Goal: Information Seeking & Learning: Learn about a topic

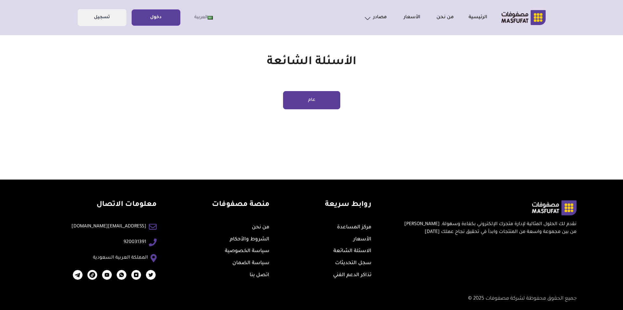
click at [304, 102] on button "عام" at bounding box center [311, 100] width 57 height 18
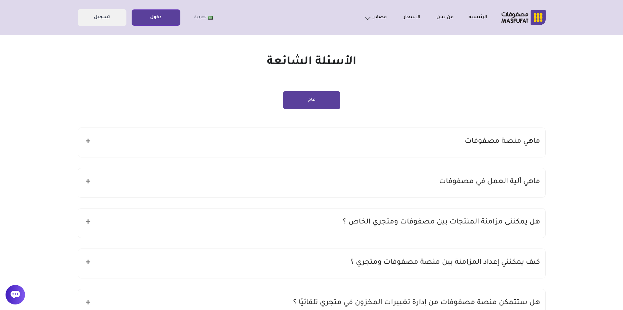
click at [341, 138] on div "ماهي منصة مصفوفات" at bounding box center [312, 142] width 468 height 29
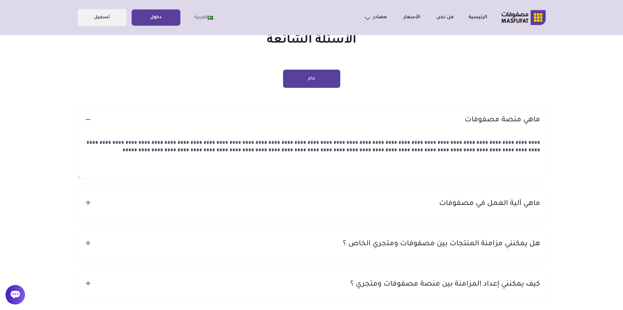
scroll to position [65, 0]
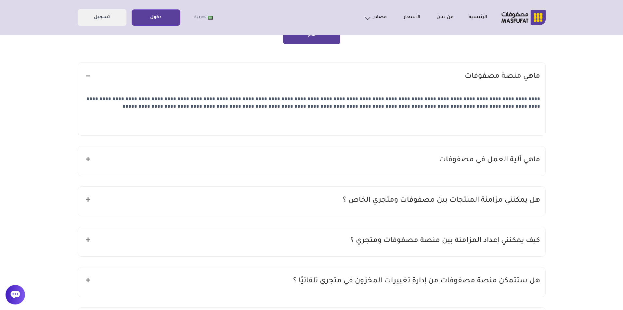
click at [366, 161] on div "ماهي آلية العمل في مصفوفات" at bounding box center [312, 160] width 468 height 29
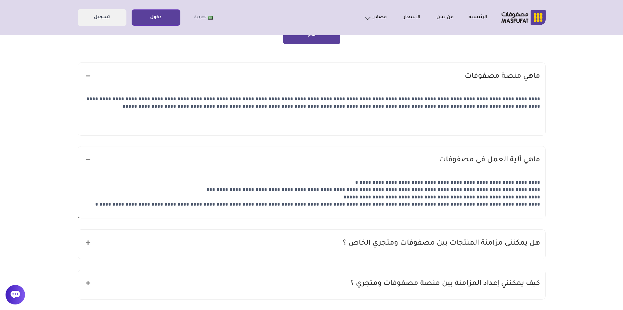
scroll to position [98, 0]
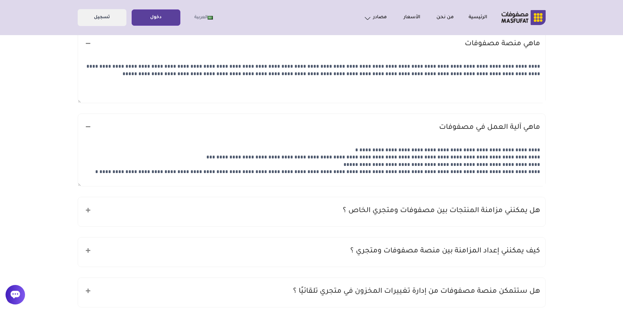
click at [331, 208] on div "هل يمكنني مزامنة المنتجات بين مصفوفات ومتجري الخاص ؟" at bounding box center [312, 211] width 468 height 29
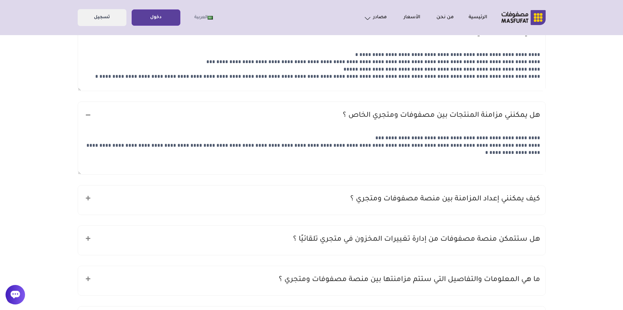
scroll to position [195, 0]
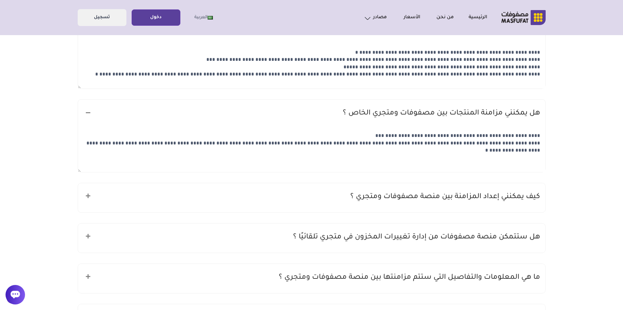
click at [331, 207] on div "كيف يمكنني إعداد المزامنة بين منصة مصفوفات ومتجري ؟" at bounding box center [312, 197] width 468 height 29
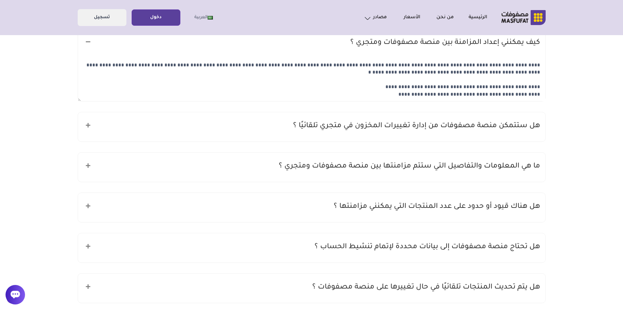
scroll to position [358, 0]
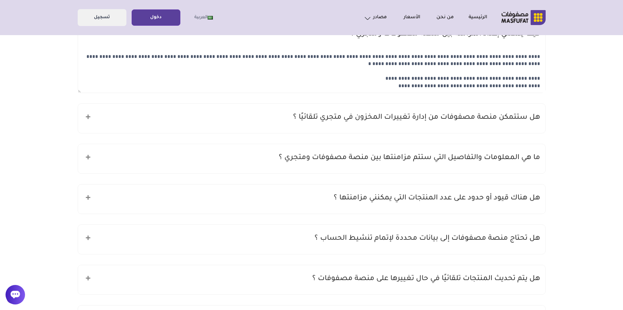
click at [283, 125] on div "هل ستتمكن منصة مصفوفات من إدارة تغييرات المخزون في متجري تلقائيًا ؟" at bounding box center [312, 118] width 468 height 29
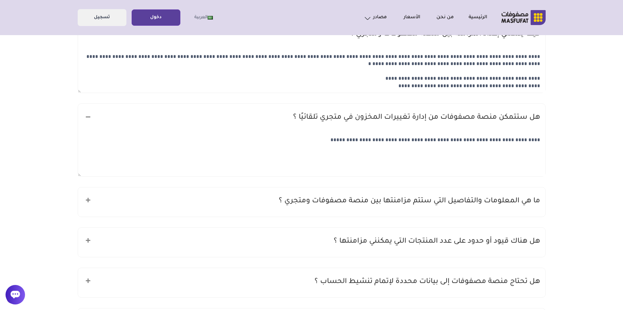
click at [267, 203] on div "ما هي المعلومات والتفاصيل التي ستتم مزامنتها بين منصة مصفوفات ومتجري ؟" at bounding box center [312, 201] width 468 height 29
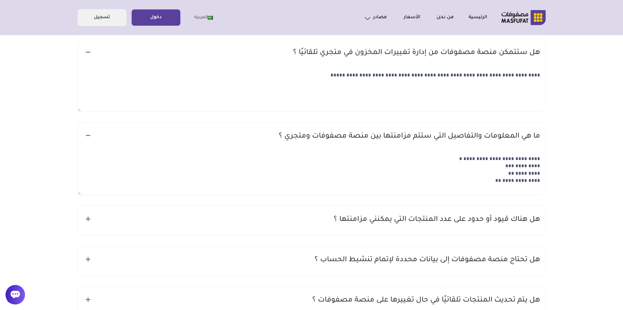
scroll to position [423, 0]
click at [289, 214] on div "هل هناك قيود أو حدود على عدد المنتجات التي يمكنني مزامنتها ؟" at bounding box center [312, 220] width 468 height 29
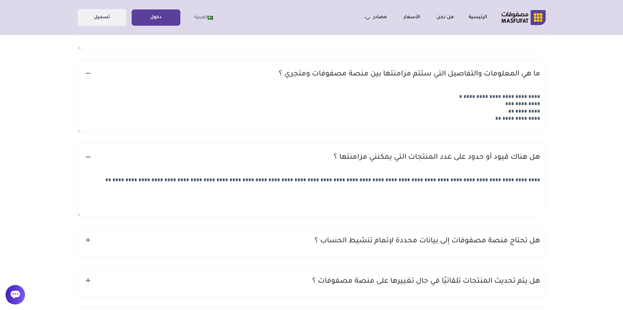
scroll to position [520, 0]
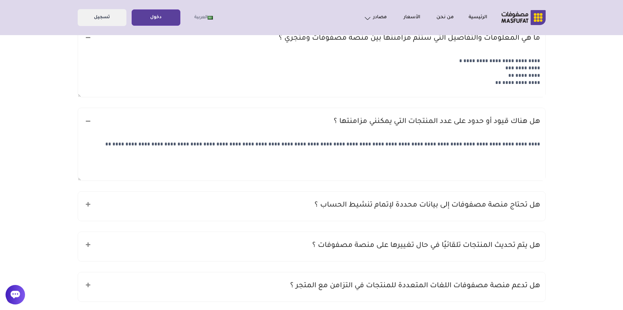
click at [293, 204] on div "هل تحتاج منصة مصفوفات إلى بيانات محددة لإتمام تنشيط الحساب ؟" at bounding box center [312, 206] width 468 height 29
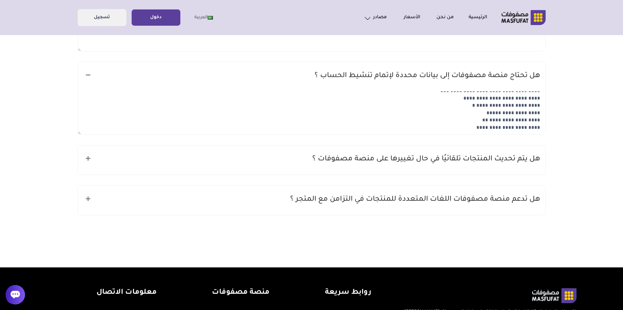
scroll to position [650, 0]
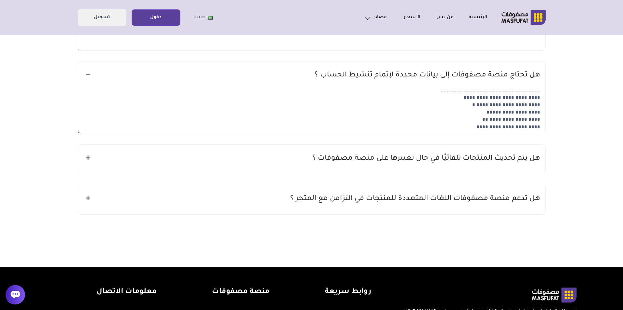
click at [276, 161] on div "هل يتم تحديث المنتجات تلقائيًا في حال تغييرها على منصة مصفوفات ؟" at bounding box center [312, 159] width 468 height 29
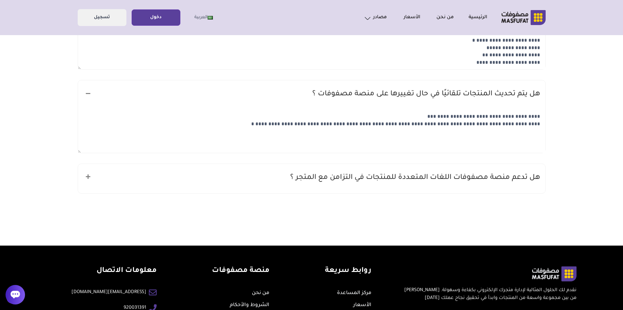
scroll to position [716, 0]
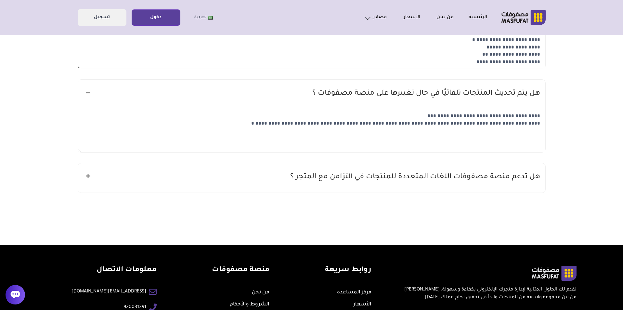
click at [276, 179] on div "هل تدعم منصة مصفوفات اللغات المتعددة للمنتجات في التزامن مع المتجر ؟" at bounding box center [312, 177] width 468 height 29
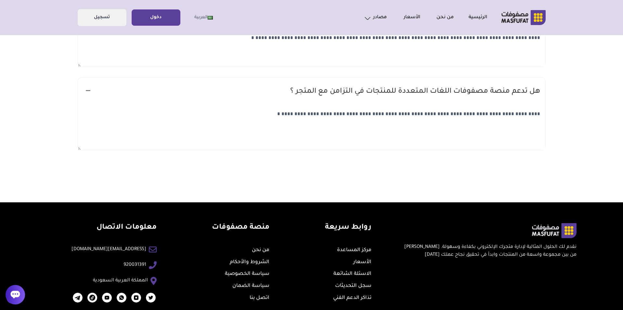
scroll to position [826, 0]
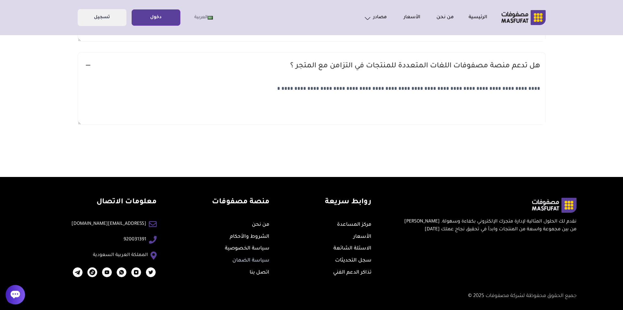
click at [252, 258] on link "سياسة الضمان" at bounding box center [251, 261] width 37 height 6
